Goal: Find specific page/section: Find specific page/section

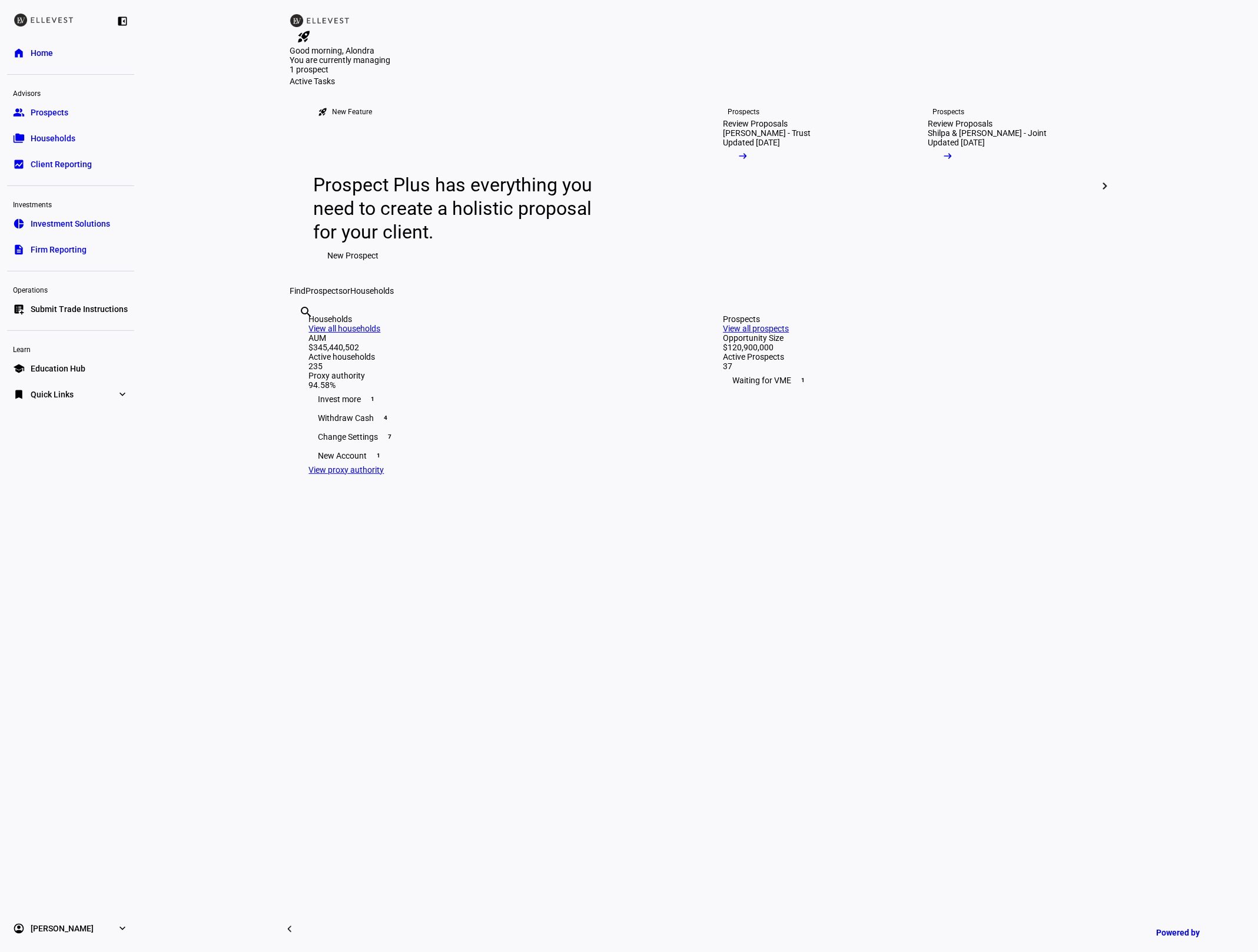
click at [70, 238] on link "description Firm Reporting" at bounding box center [70, 249] width 127 height 24
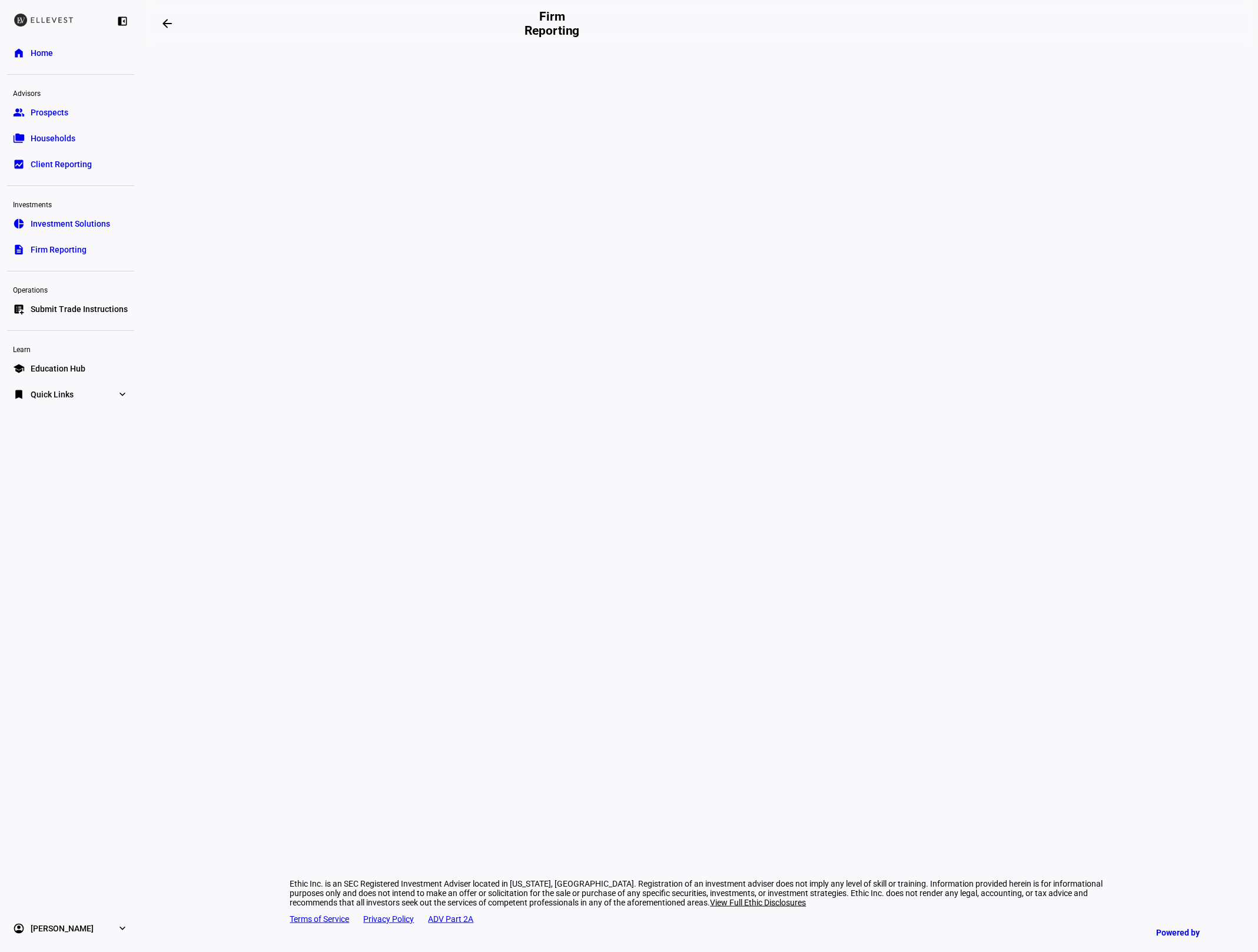
click at [226, 172] on eth-layout-page-content "Ethic Inc. is an SEC Registered Investment Adviser located in [US_STATE], [GEOG…" at bounding box center [699, 500] width 1117 height 905
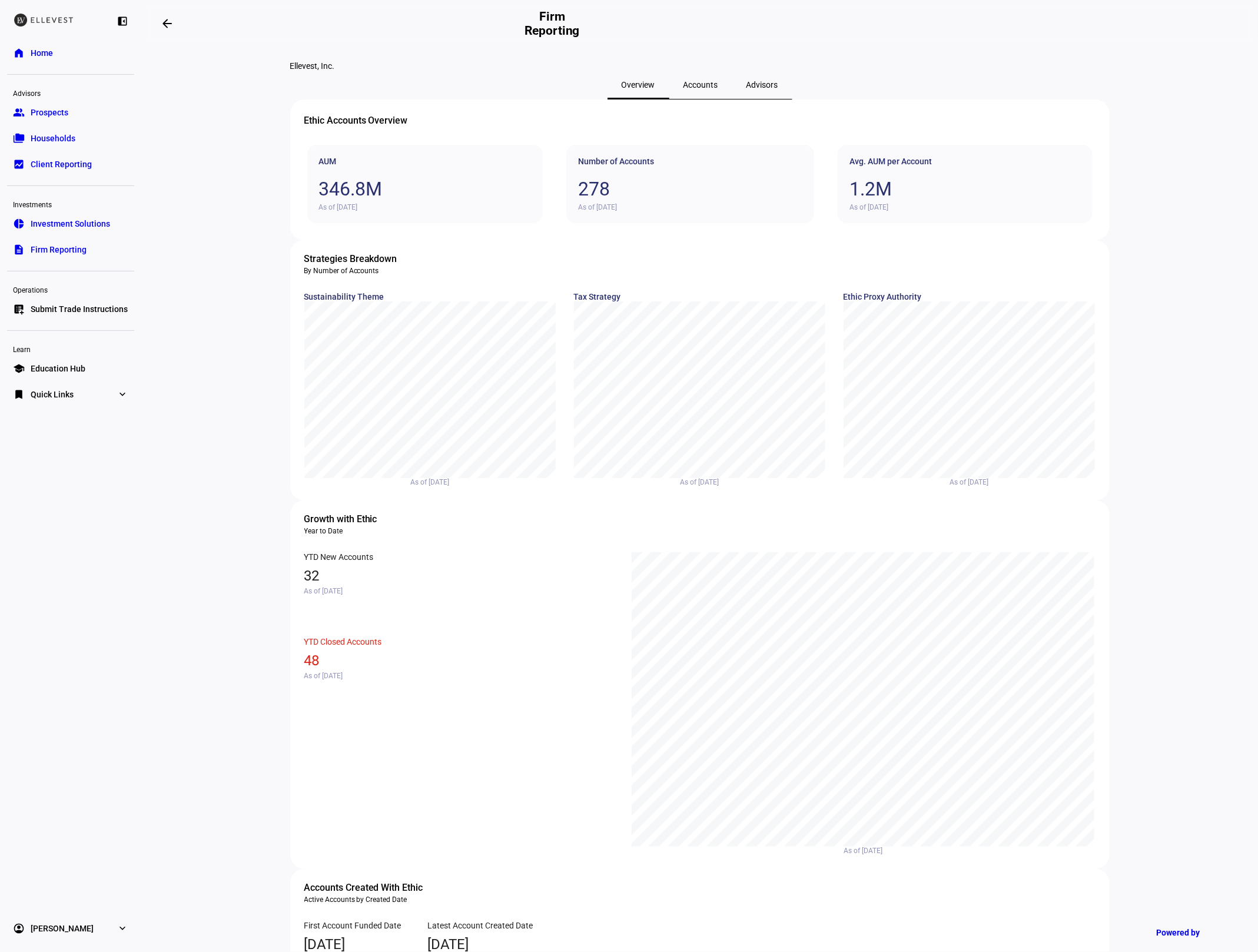
click at [696, 89] on span "Accounts" at bounding box center [700, 85] width 35 height 8
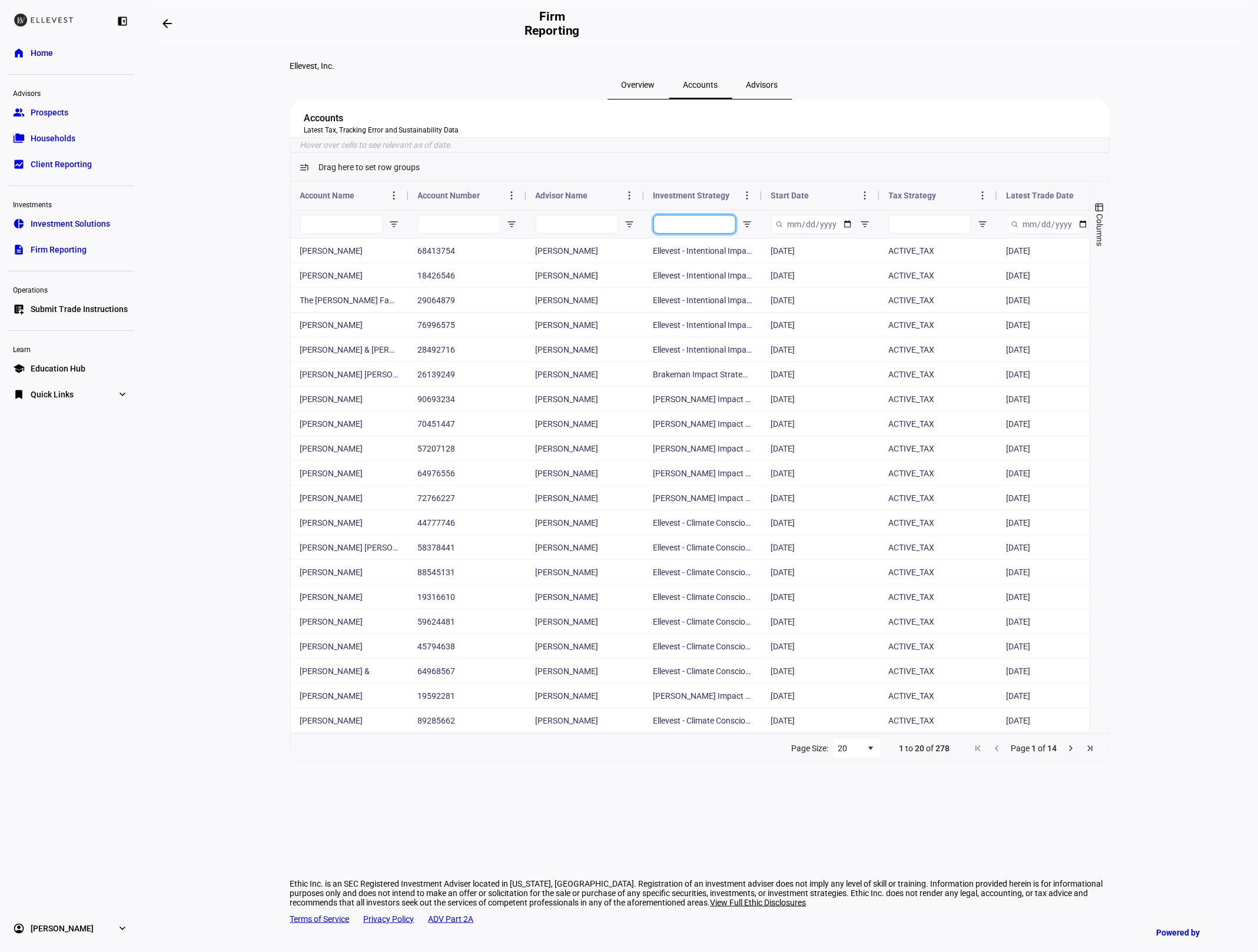
click at [693, 234] on input "Investment Strategy Filter Input" at bounding box center [694, 224] width 82 height 19
click at [357, 234] on input "Account Name Filter Input" at bounding box center [341, 224] width 82 height 19
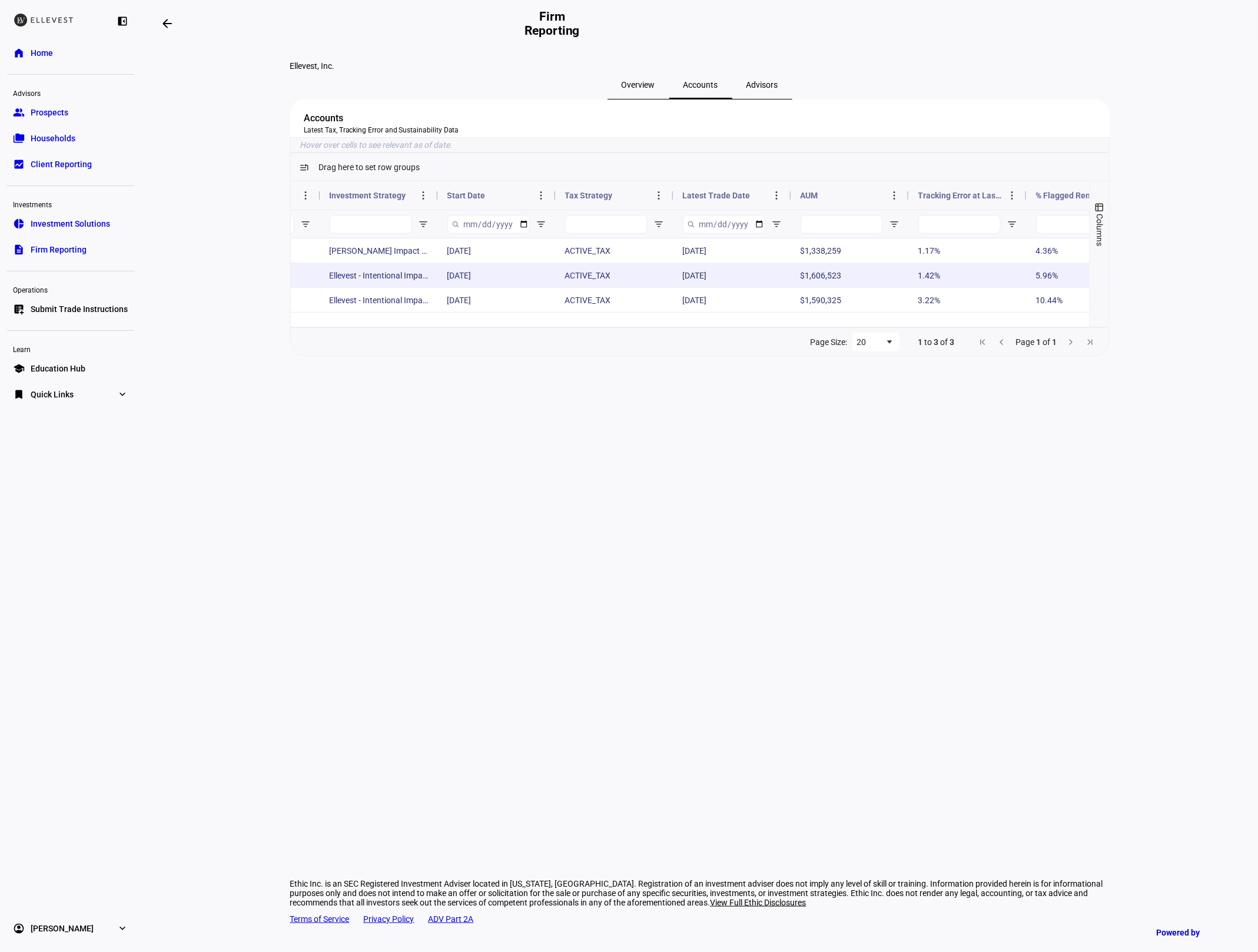
scroll to position [0, 368]
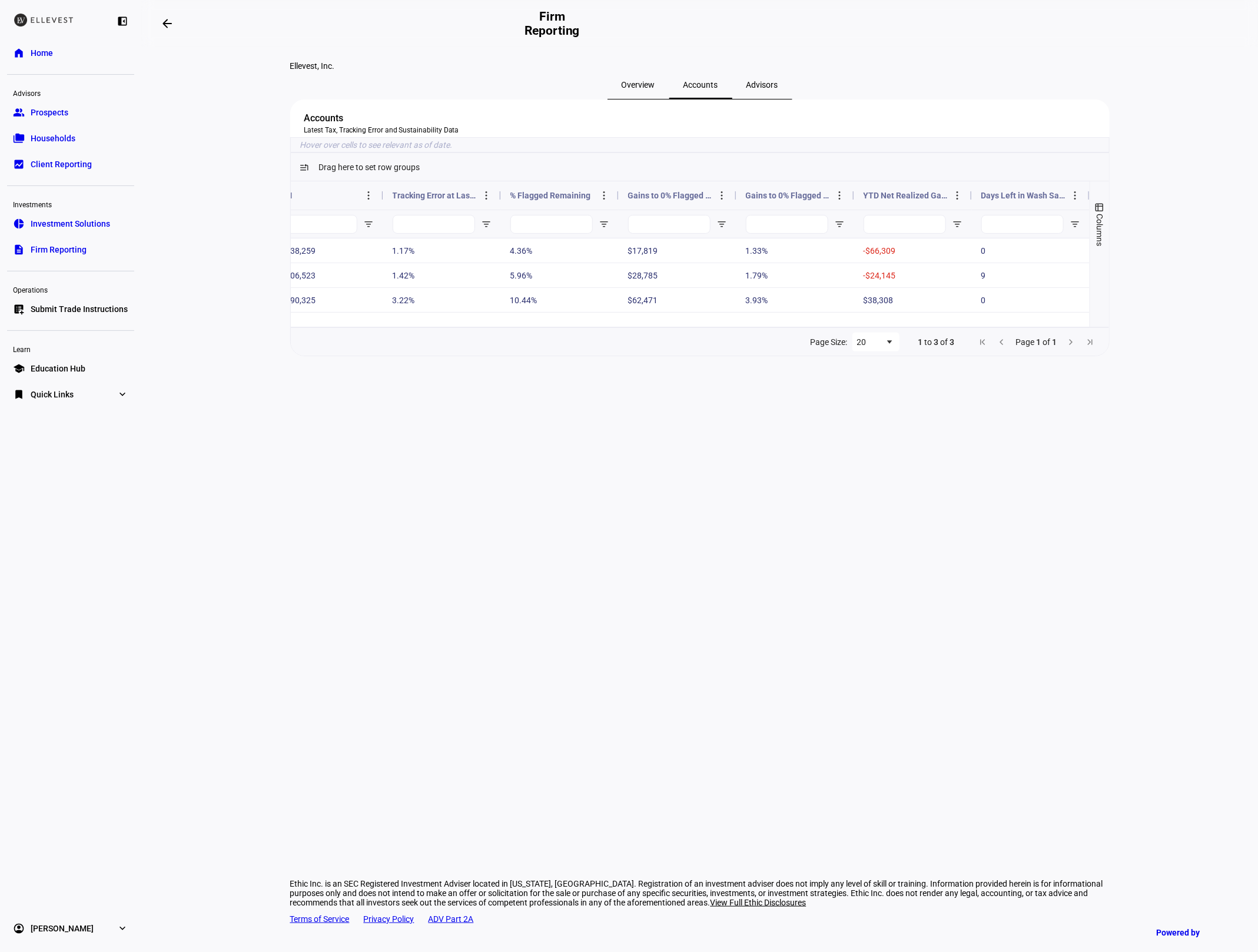
type input "[PERSON_NAME]"
